Goal: Communication & Community: Answer question/provide support

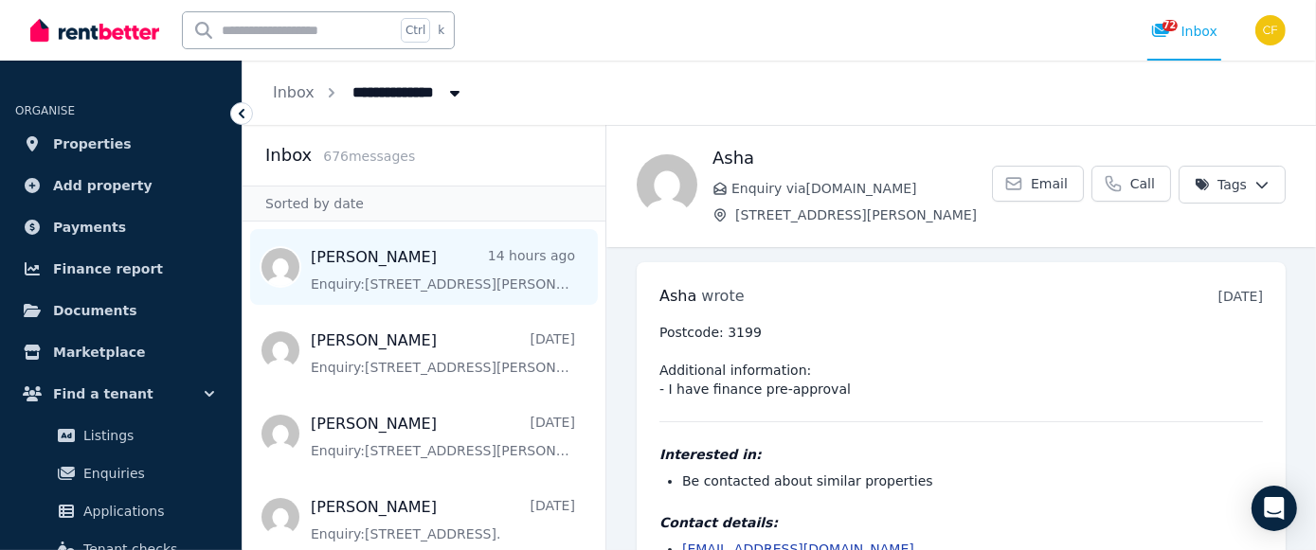
scroll to position [68, 0]
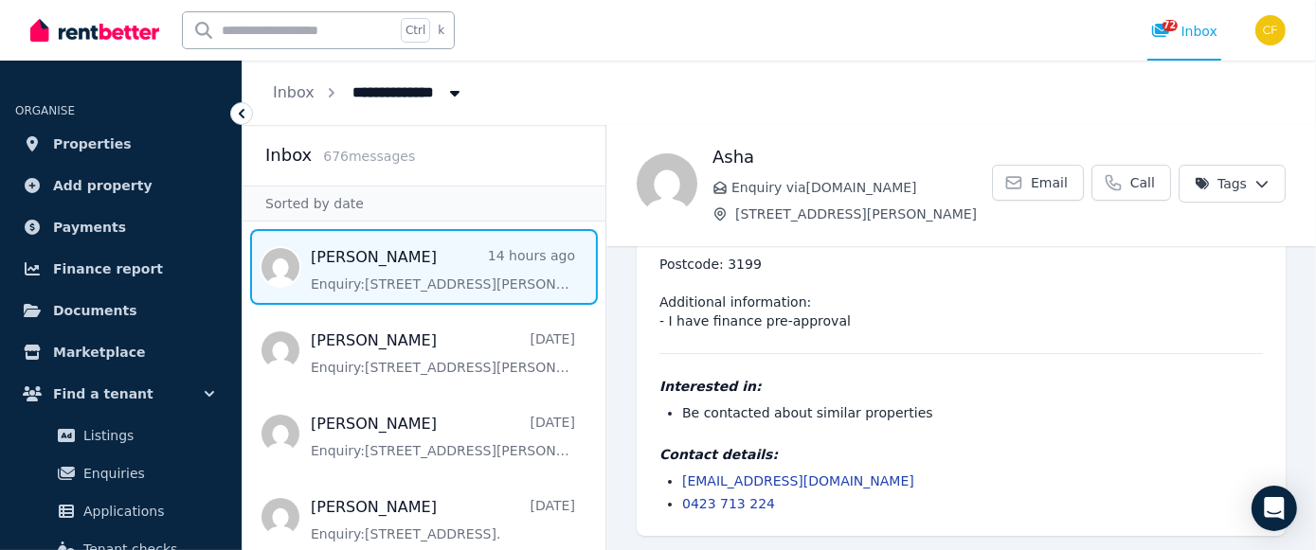
click at [379, 275] on span "Message list" at bounding box center [423, 267] width 363 height 76
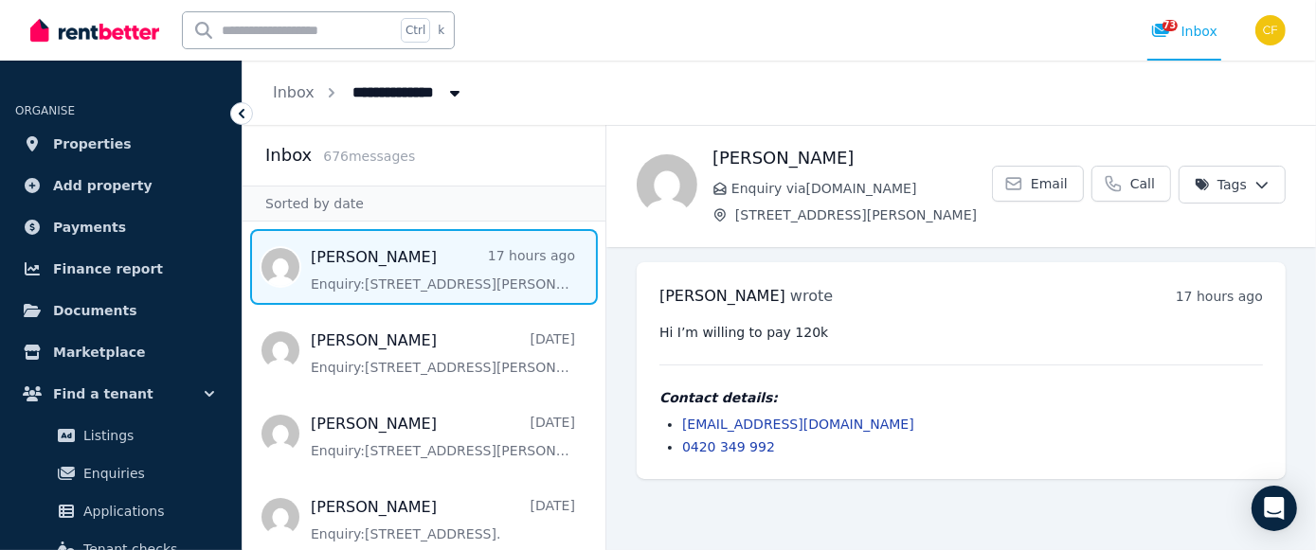
click at [962, 425] on li "[EMAIL_ADDRESS][DOMAIN_NAME]" at bounding box center [972, 424] width 581 height 19
click at [1173, 24] on span "73" at bounding box center [1169, 25] width 15 height 11
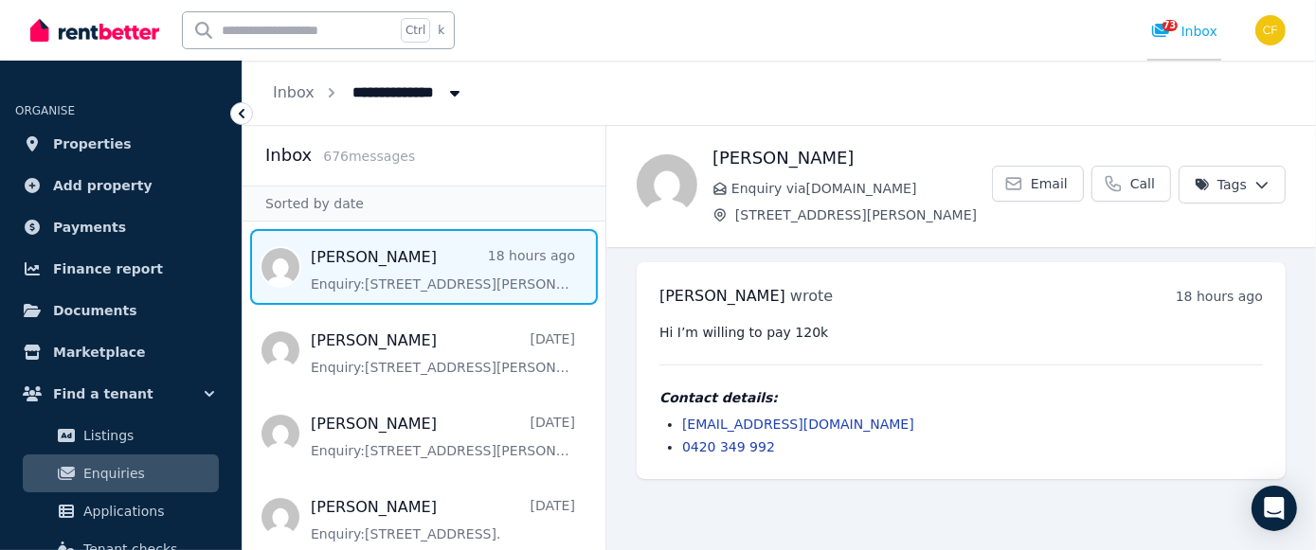
click at [1173, 24] on span "73" at bounding box center [1169, 25] width 15 height 11
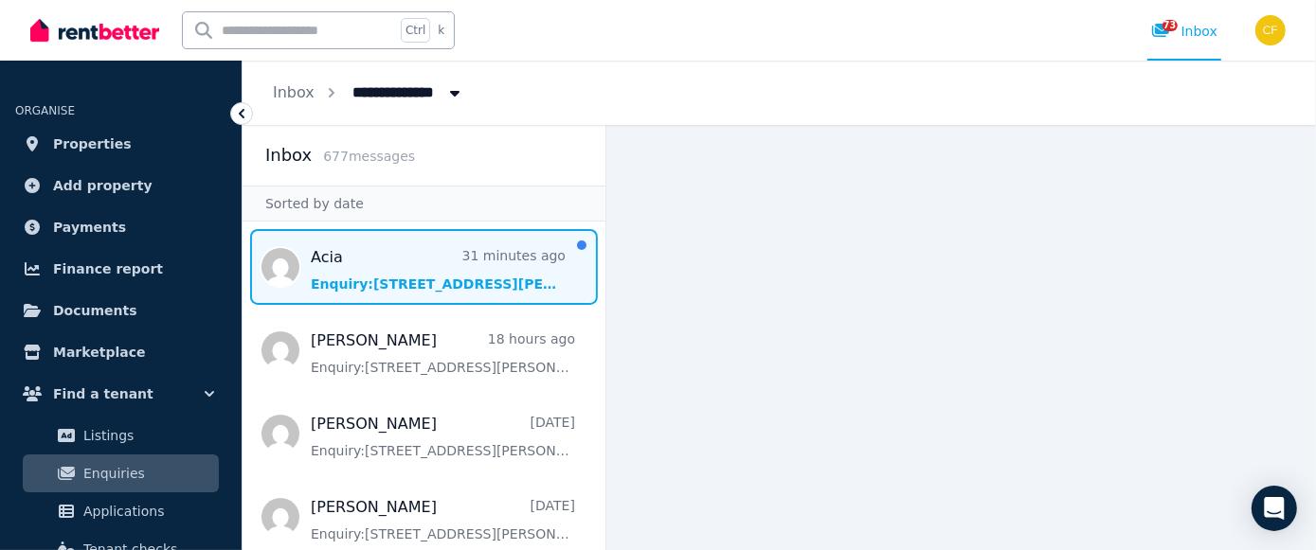
click at [406, 270] on span "Message list" at bounding box center [423, 267] width 363 height 76
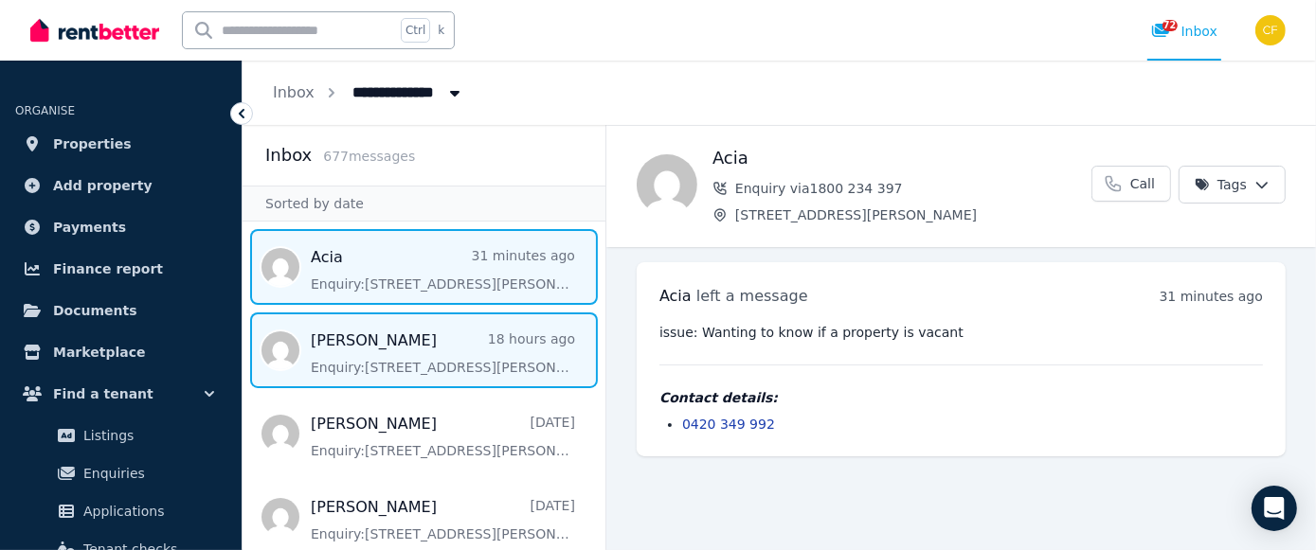
click at [409, 366] on span "Message list" at bounding box center [423, 351] width 363 height 76
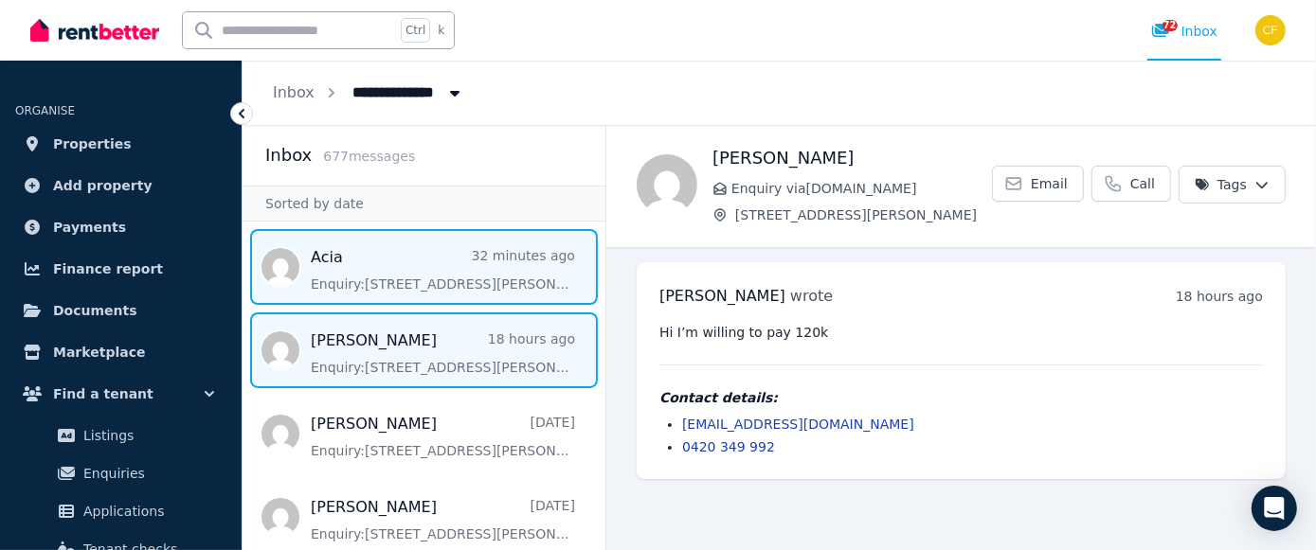
click at [431, 272] on span "Message list" at bounding box center [423, 267] width 363 height 76
